Goal: Complete application form

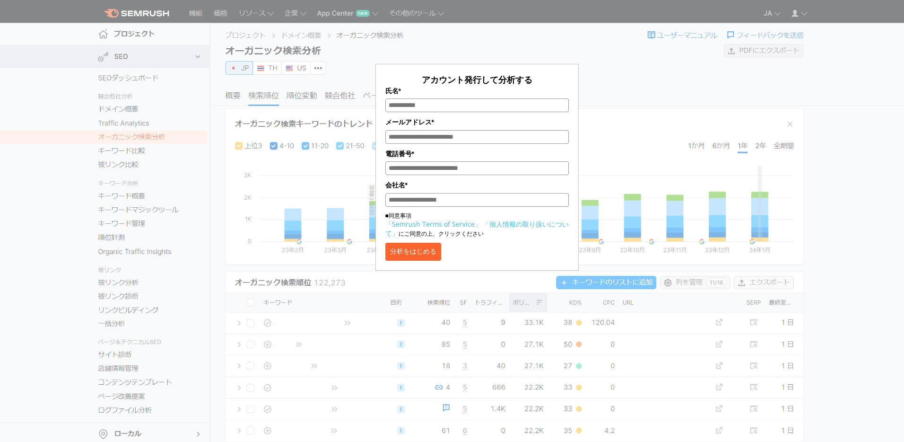
click at [438, 103] on input "氏名*" at bounding box center [476, 105] width 183 height 14
click at [438, 104] on input "氏名*" at bounding box center [476, 105] width 183 height 14
type input "*****"
click at [412, 141] on input "メールアドレス*" at bounding box center [476, 137] width 183 height 14
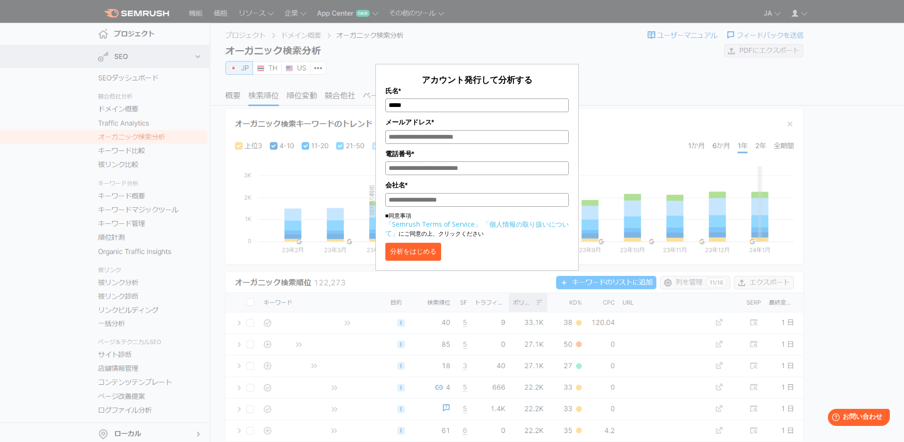
type input "**********"
click at [411, 253] on button "分析をはじめる" at bounding box center [413, 252] width 56 height 18
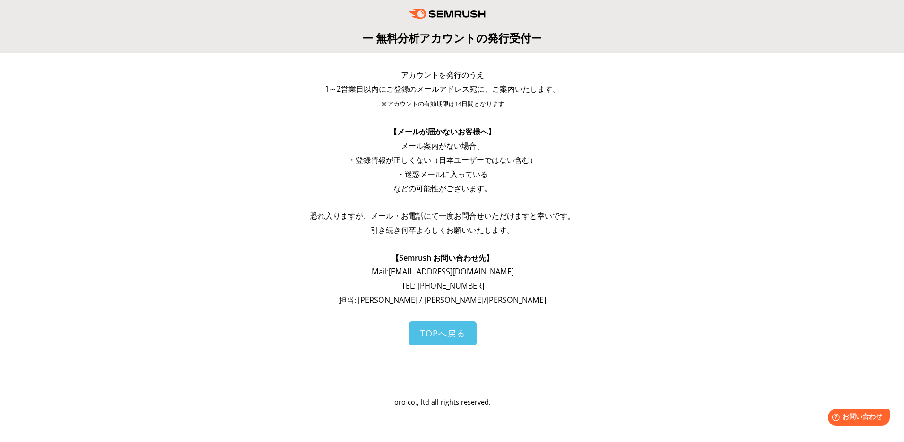
click at [441, 88] on span "1～2営業日以内にご登録のメールアドレス宛に、ご案内いたします。" at bounding box center [443, 89] width 236 height 10
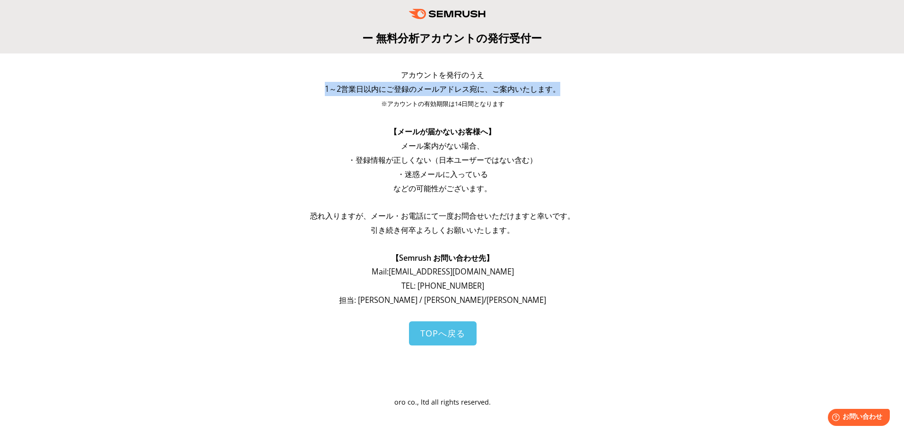
click at [432, 104] on span "※アカウントの有効期限は14日間となります" at bounding box center [442, 104] width 123 height 8
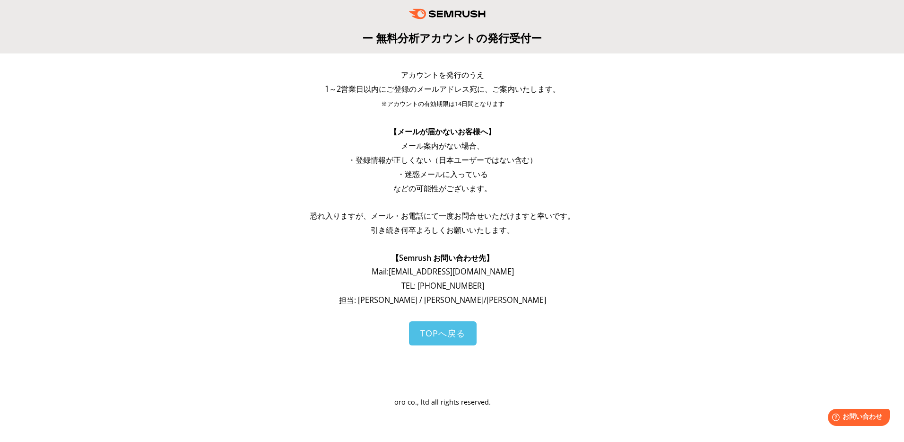
click at [432, 104] on span "※アカウントの有効期限は14日間となります" at bounding box center [442, 104] width 123 height 8
click at [416, 155] on span "・登録情報が正しくない（日本ユーザーではない含む）" at bounding box center [442, 160] width 189 height 10
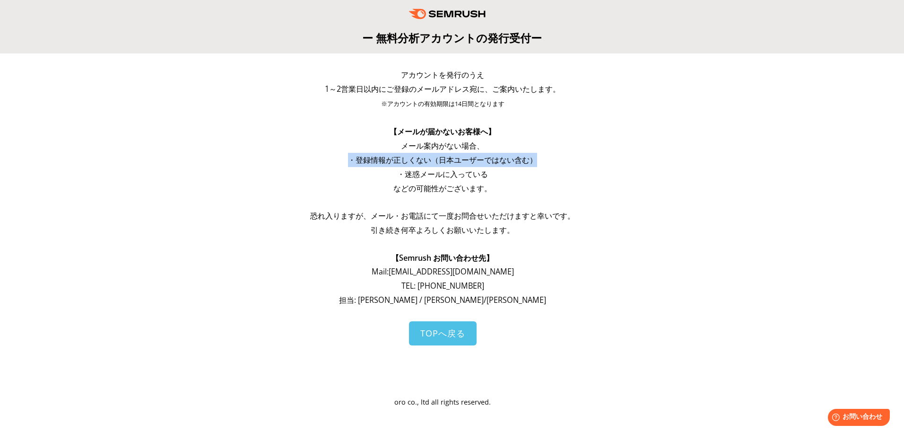
click at [418, 189] on span "などの可能性がございます。" at bounding box center [442, 188] width 98 height 10
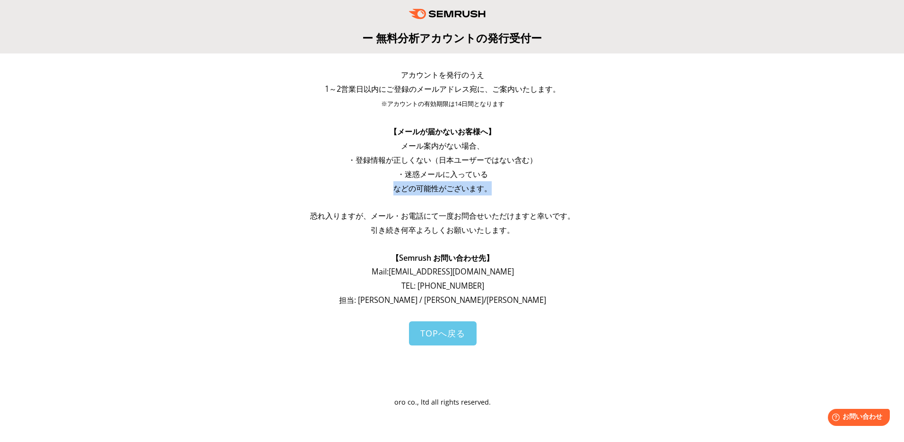
click at [435, 327] on span "TOPへ戻る" at bounding box center [442, 332] width 45 height 11
